Goal: Task Accomplishment & Management: Manage account settings

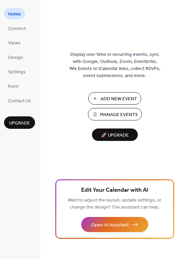
click at [113, 117] on span "Manage Events" at bounding box center [119, 114] width 38 height 7
click at [110, 115] on span "Manage Events" at bounding box center [119, 114] width 38 height 7
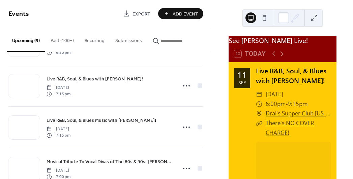
scroll to position [77, 0]
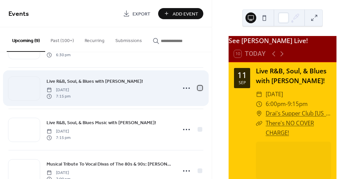
click at [198, 88] on div at bounding box center [199, 88] width 5 height 5
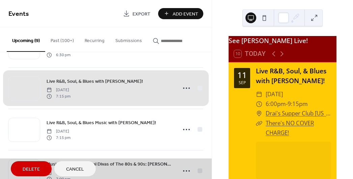
click at [31, 169] on span "Delete" at bounding box center [31, 169] width 17 height 7
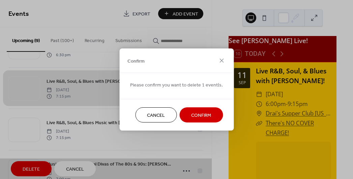
click at [211, 118] on button "Confirm" at bounding box center [200, 114] width 43 height 15
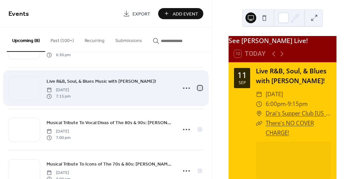
click at [198, 88] on div at bounding box center [199, 88] width 5 height 5
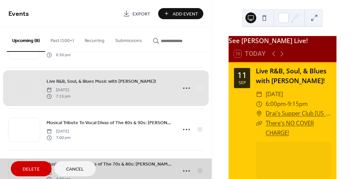
click at [31, 170] on span "Delete" at bounding box center [31, 169] width 17 height 7
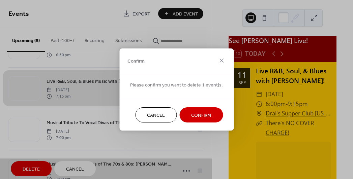
click at [202, 114] on span "Confirm" at bounding box center [201, 115] width 20 height 7
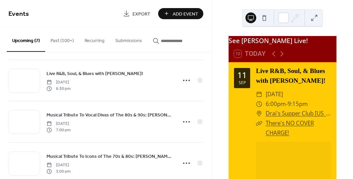
scroll to position [44, 0]
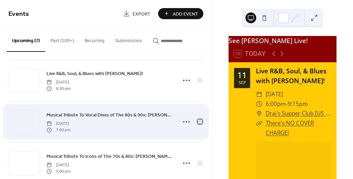
click at [197, 122] on div at bounding box center [199, 121] width 5 height 5
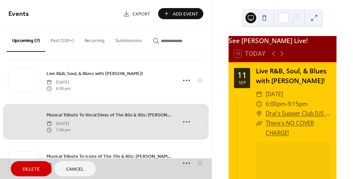
click at [184, 122] on div "Musical Tribute To Vocal Divas of The 80s & 90s: [PERSON_NAME], [PERSON_NAME], …" at bounding box center [105, 121] width 195 height 41
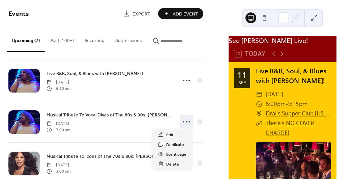
click at [184, 122] on icon at bounding box center [186, 122] width 11 height 11
click at [172, 136] on span "Edit" at bounding box center [169, 135] width 7 height 7
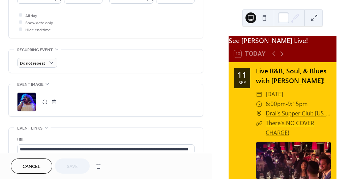
click at [29, 97] on div ";" at bounding box center [26, 102] width 19 height 19
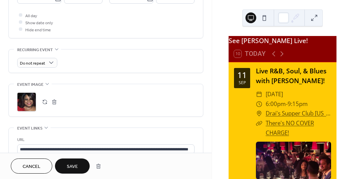
click at [72, 166] on span "Save" at bounding box center [72, 166] width 11 height 7
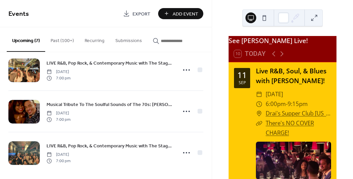
scroll to position [183, 0]
